Goal: Task Accomplishment & Management: Manage account settings

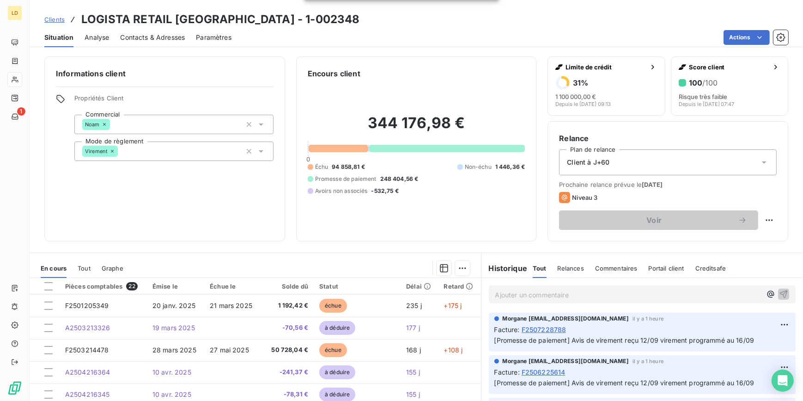
scroll to position [168, 0]
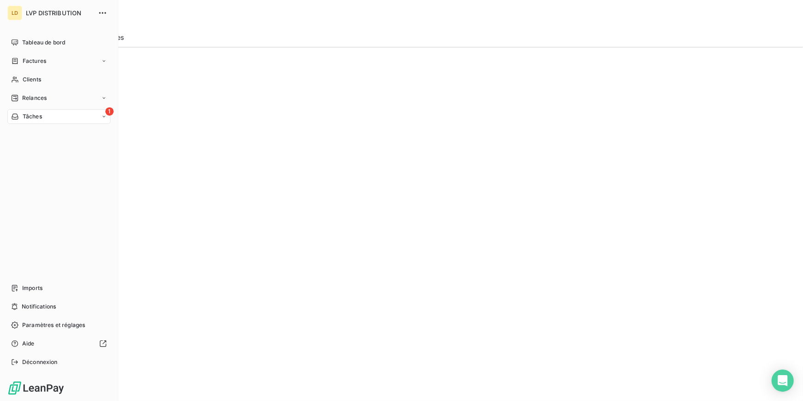
click at [13, 126] on div "Tableau de bord Factures Clients Relances 1 Tâches Imports Notifications Paramè…" at bounding box center [58, 202] width 103 height 334
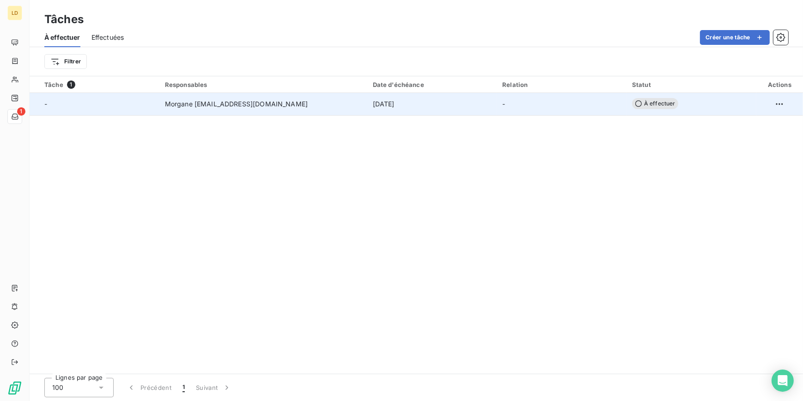
click at [374, 104] on span "[DATE]" at bounding box center [384, 103] width 22 height 9
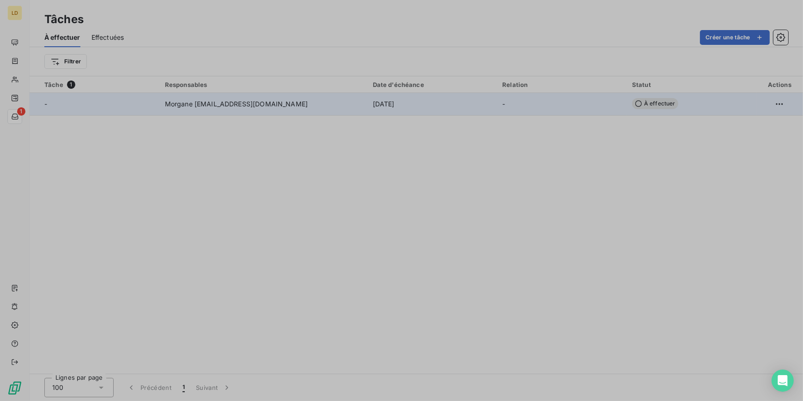
type input "[DATE]"
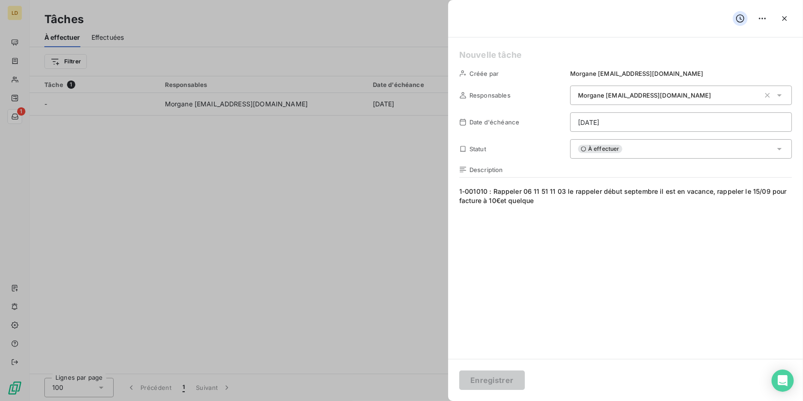
click at [651, 150] on div "À effectuer" at bounding box center [681, 148] width 222 height 19
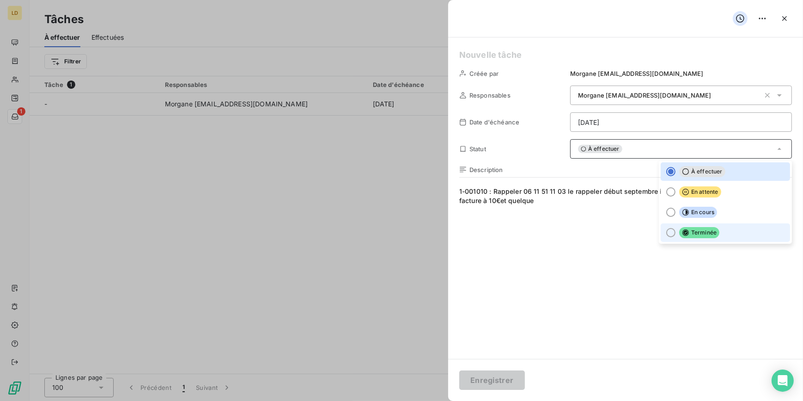
click at [666, 231] on div at bounding box center [670, 232] width 9 height 9
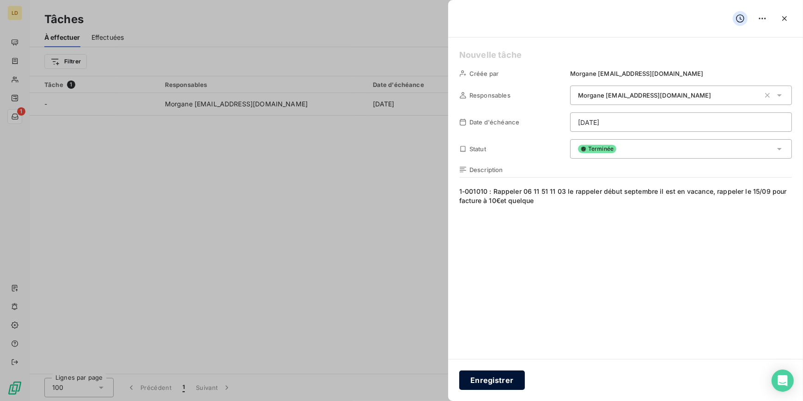
click at [508, 378] on button "Enregistrer" at bounding box center [492, 379] width 66 height 19
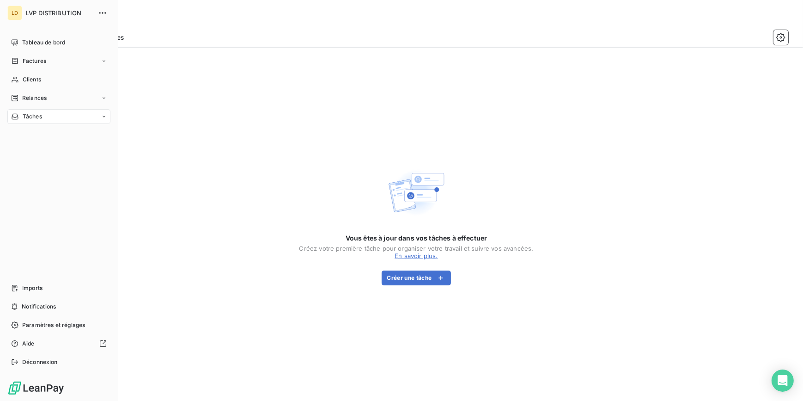
click at [23, 75] on span "Clients" at bounding box center [32, 79] width 18 height 8
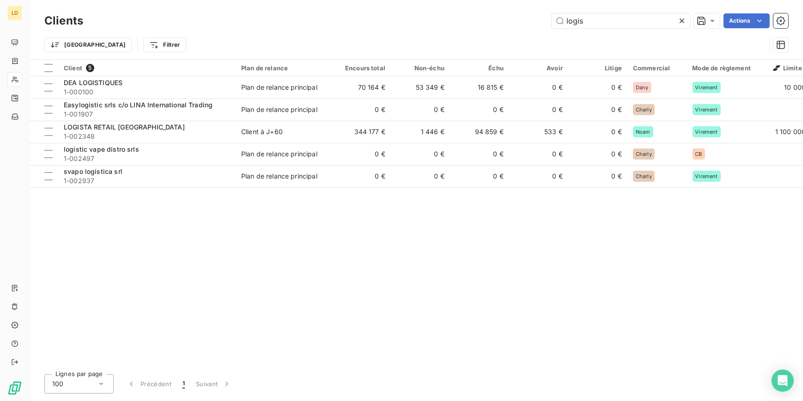
drag, startPoint x: 650, startPoint y: 24, endPoint x: 502, endPoint y: 18, distance: 147.5
click at [513, 18] on div "logis Actions" at bounding box center [441, 20] width 694 height 15
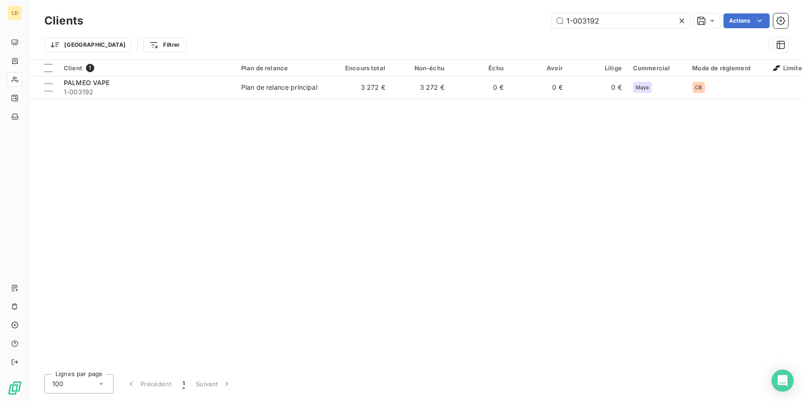
type input "1-003192"
click at [247, 101] on div "Client 1 Plan de relance Encours total Non-échu Échu Avoir Litige Commercial Mo…" at bounding box center [417, 213] width 774 height 307
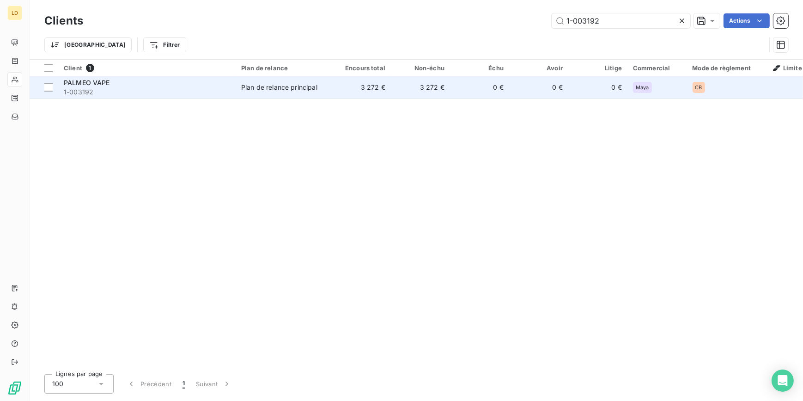
click at [247, 92] on td "Plan de relance principal" at bounding box center [284, 87] width 96 height 22
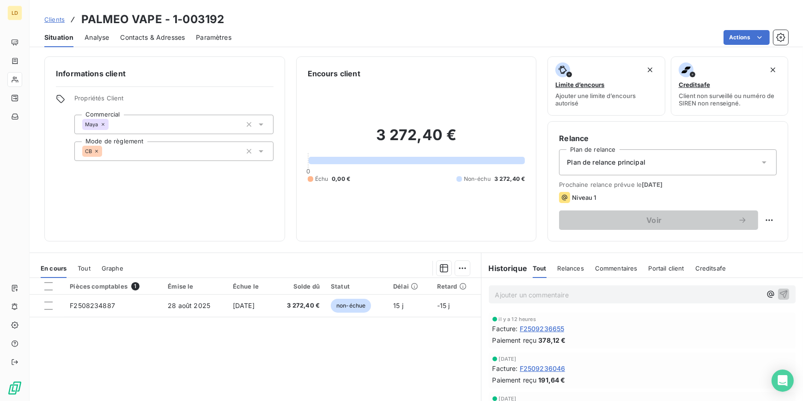
click at [98, 151] on icon at bounding box center [97, 151] width 6 height 6
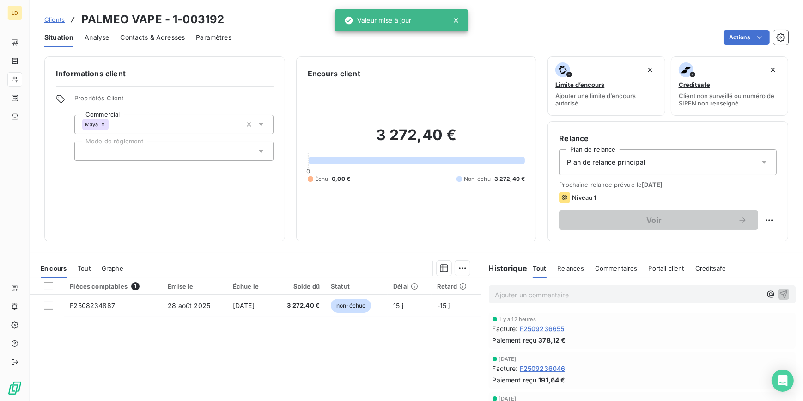
click at [104, 124] on icon at bounding box center [103, 125] width 6 height 6
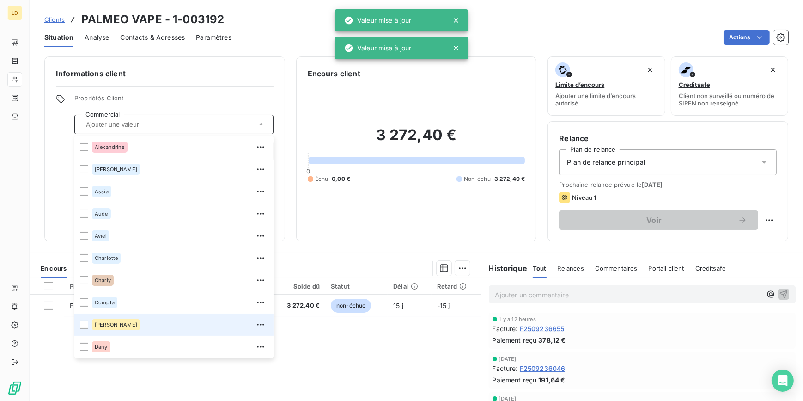
scroll to position [155, 0]
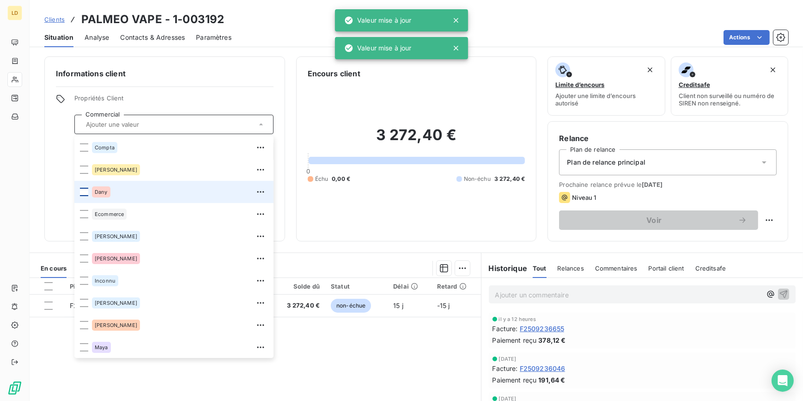
click at [81, 191] on div at bounding box center [84, 192] width 8 height 8
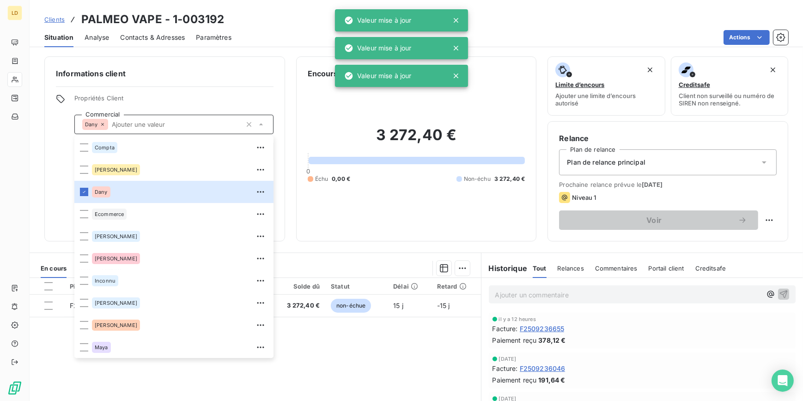
click at [55, 171] on div "Informations client Propriétés Client Commercial [PERSON_NAME] [PERSON_NAME] [P…" at bounding box center [164, 148] width 241 height 185
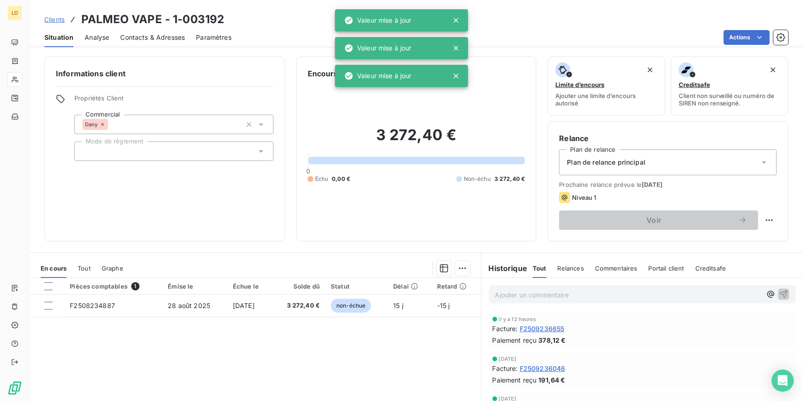
click at [82, 153] on input "text" at bounding box center [85, 151] width 7 height 8
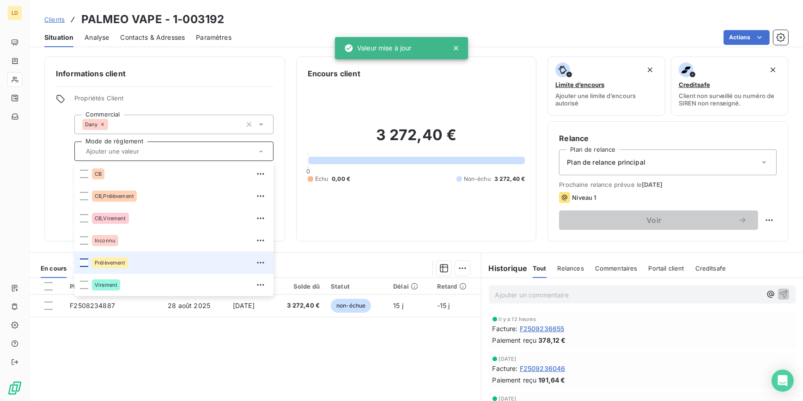
click at [83, 260] on div at bounding box center [84, 262] width 8 height 8
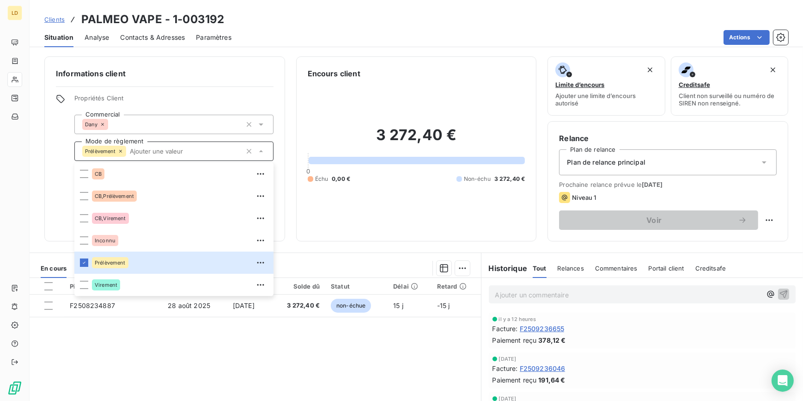
click at [166, 359] on div "Pièces comptables 1 Émise le Échue le Solde dû Statut Délai Retard F2508234887 …" at bounding box center [256, 367] width 452 height 178
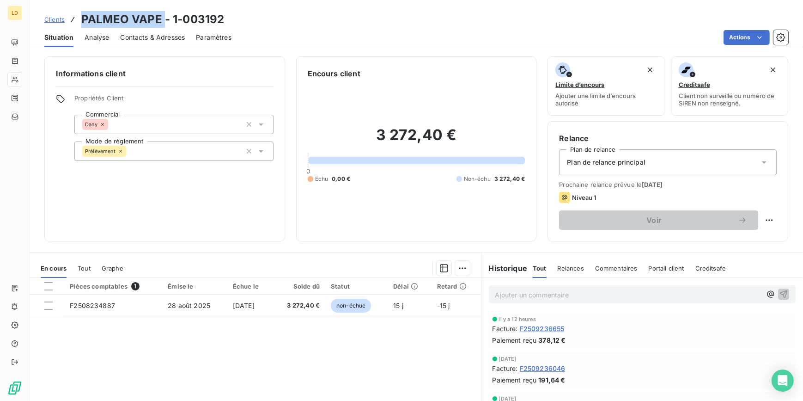
drag, startPoint x: 162, startPoint y: 18, endPoint x: 83, endPoint y: 21, distance: 79.1
click at [83, 21] on h3 "PALMEO VAPE - 1-003192" at bounding box center [152, 19] width 143 height 17
copy h3 "PALMEO VAPE"
